Goal: Information Seeking & Learning: Check status

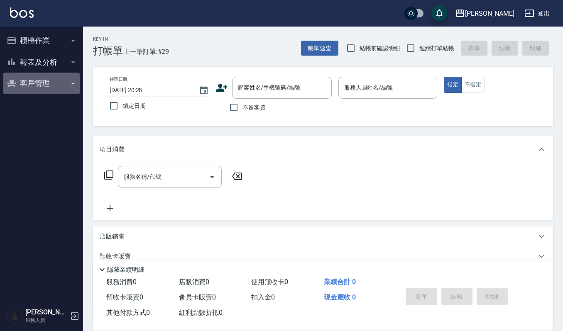
click at [40, 80] on button "客戶管理" at bounding box center [41, 84] width 76 height 22
click at [57, 66] on button "報表及分析" at bounding box center [41, 62] width 76 height 22
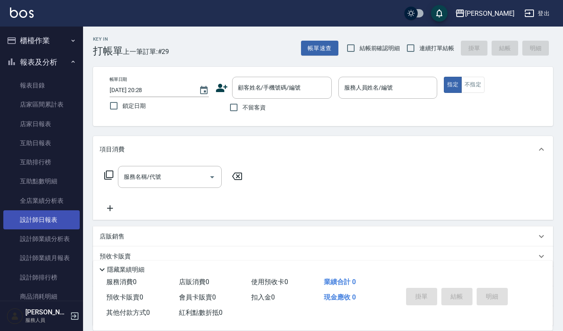
click at [53, 219] on link "設計師日報表" at bounding box center [41, 220] width 76 height 19
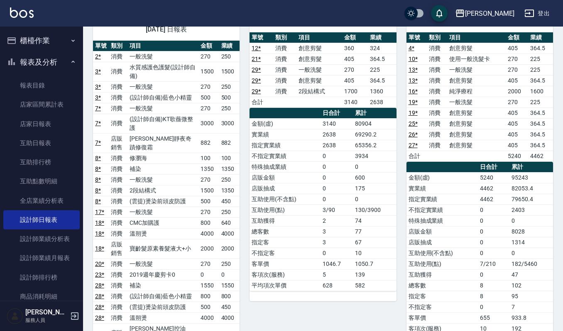
scroll to position [65, 0]
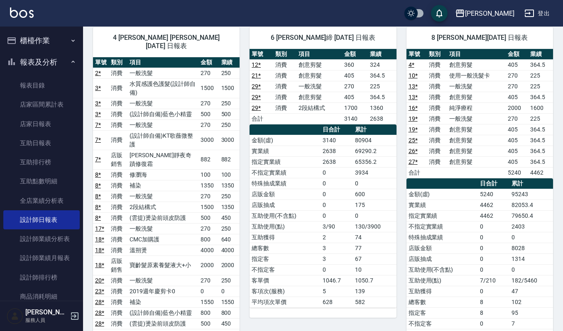
click at [33, 39] on button "櫃檯作業" at bounding box center [41, 41] width 76 height 22
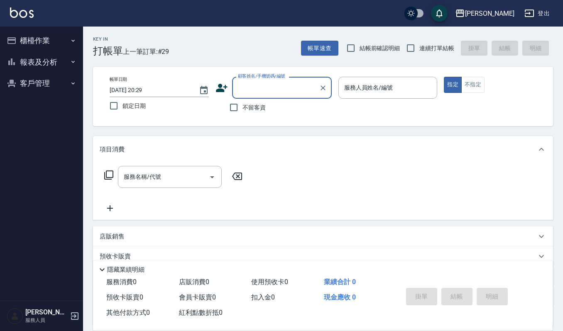
click at [49, 40] on button "櫃檯作業" at bounding box center [41, 41] width 76 height 22
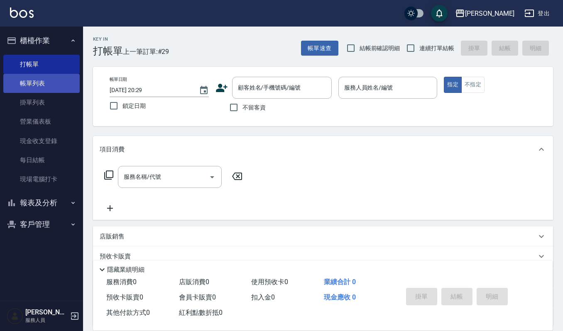
click at [49, 81] on link "帳單列表" at bounding box center [41, 83] width 76 height 19
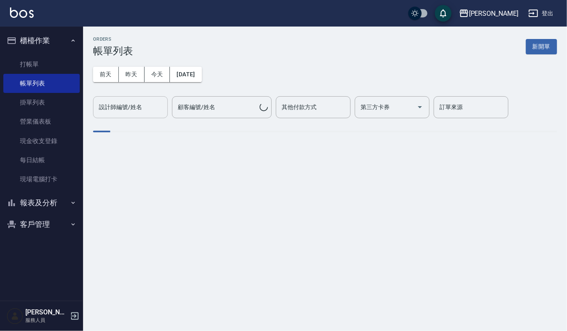
click at [150, 110] on input "設計師編號/姓名" at bounding box center [130, 107] width 67 height 15
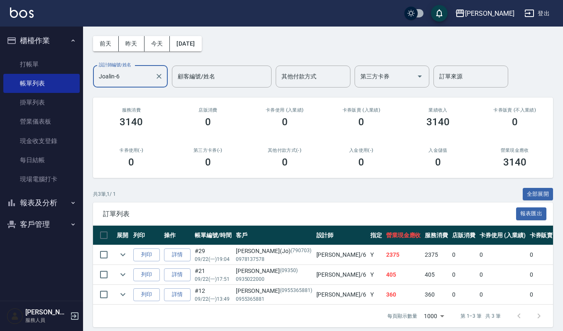
scroll to position [46, 0]
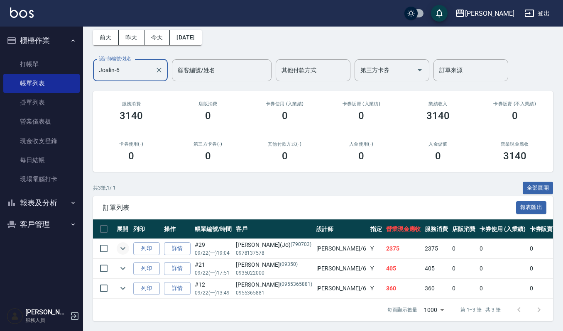
type input "Joalin-6"
click at [121, 244] on icon "expand row" at bounding box center [123, 249] width 10 height 10
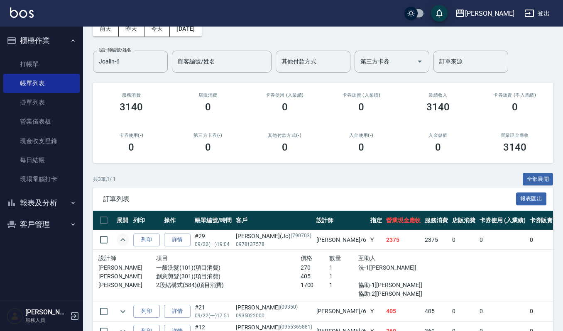
click at [125, 243] on icon "expand row" at bounding box center [123, 240] width 10 height 10
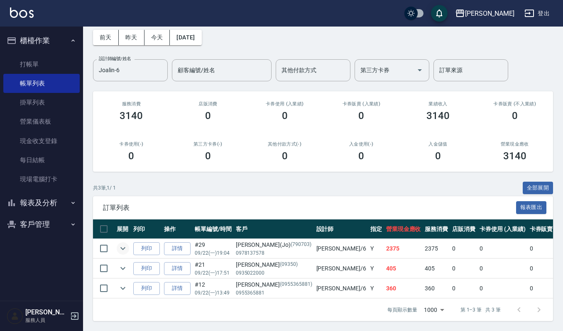
click at [56, 38] on button "櫃檯作業" at bounding box center [41, 41] width 76 height 22
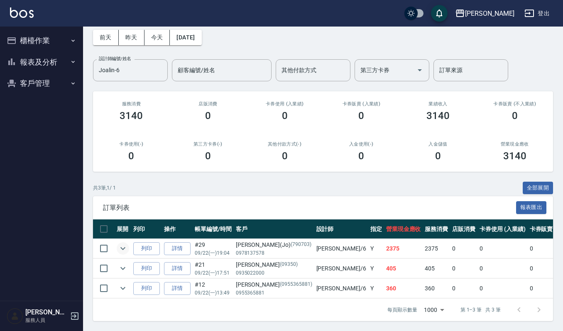
click at [57, 58] on button "報表及分析" at bounding box center [41, 62] width 76 height 22
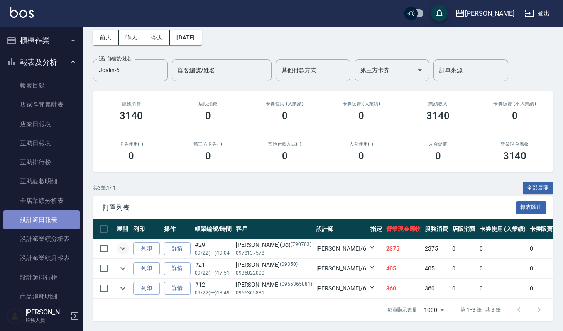
click at [65, 223] on link "設計師日報表" at bounding box center [41, 220] width 76 height 19
